Goal: Task Accomplishment & Management: Use online tool/utility

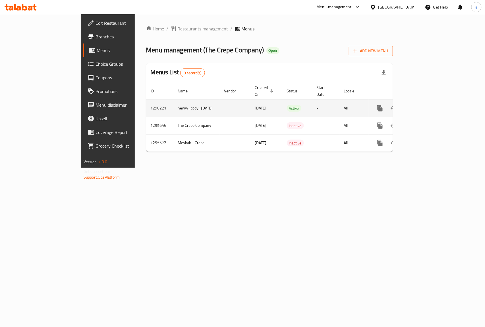
click at [423, 106] on icon "enhanced table" at bounding box center [420, 108] width 5 height 5
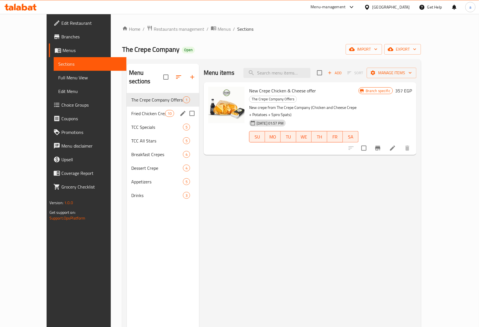
click at [130, 107] on div "Fried Chicken Crepe 10" at bounding box center [163, 114] width 72 height 14
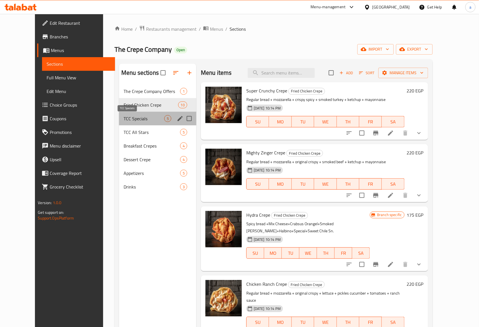
click at [124, 115] on span "TCC Specials" at bounding box center [144, 118] width 41 height 7
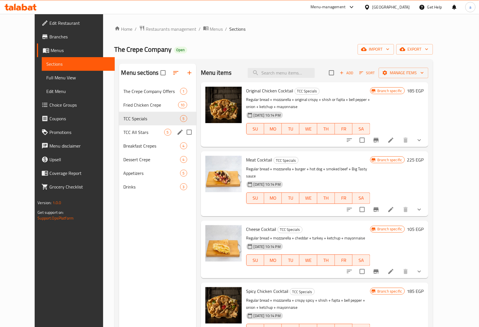
click at [120, 128] on div "TCC All Stars 5" at bounding box center [157, 132] width 77 height 14
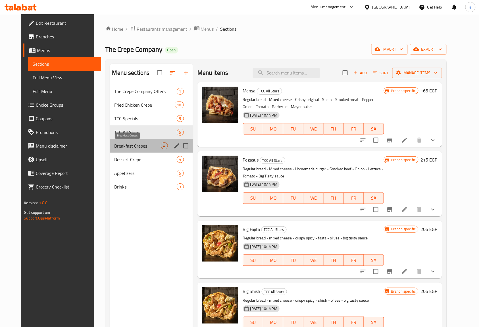
click at [121, 145] on span "Breakfast Crepes" at bounding box center [137, 145] width 46 height 7
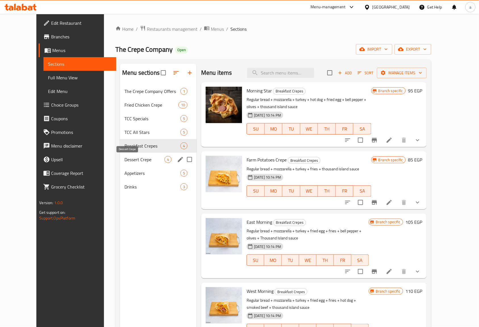
click at [124, 161] on span "Dessert Crepe" at bounding box center [144, 159] width 40 height 7
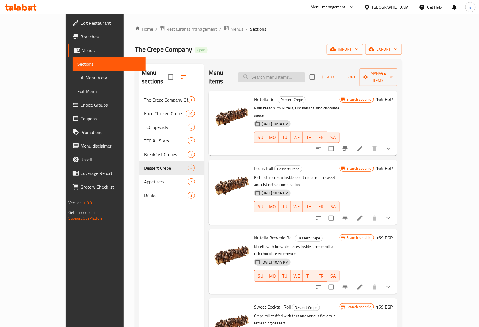
click at [291, 72] on input "search" at bounding box center [271, 77] width 67 height 10
paste input "Nutella Brownie Roll"
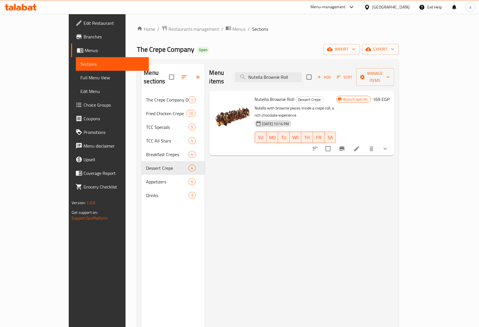
type input "Nutella Brownie Roll"
click at [360, 145] on icon at bounding box center [356, 148] width 7 height 7
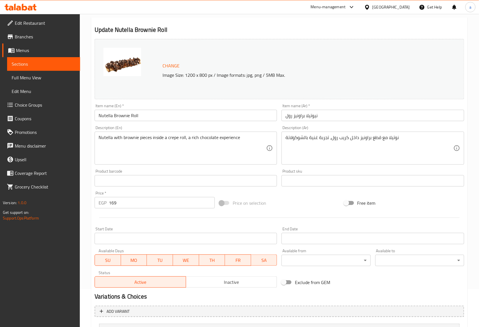
scroll to position [92, 0]
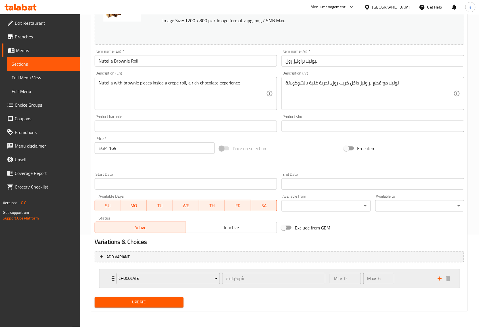
click at [368, 276] on p "Max:" at bounding box center [371, 278] width 9 height 7
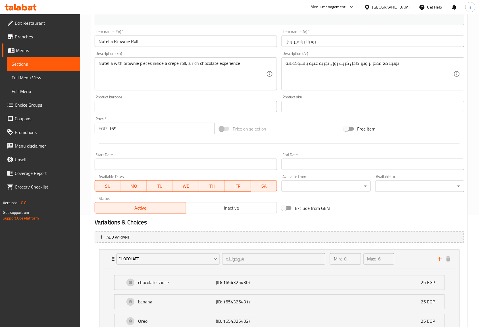
scroll to position [0, 0]
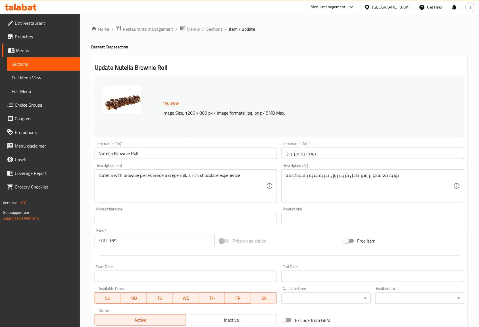
click at [136, 31] on span "Restaurants management" at bounding box center [148, 29] width 51 height 7
